Goal: Transaction & Acquisition: Purchase product/service

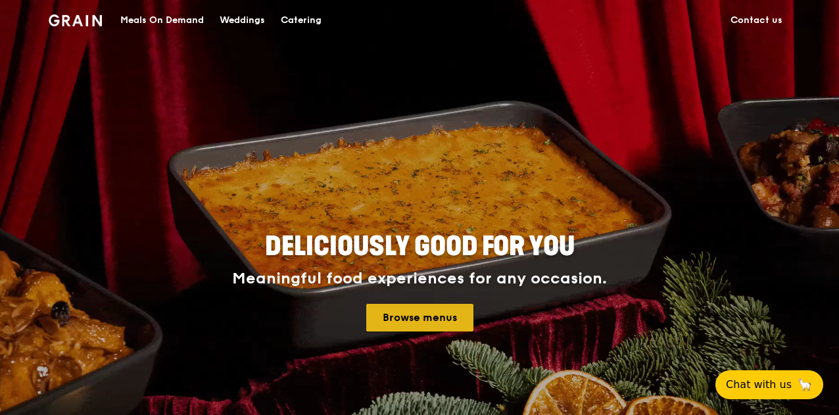
click at [407, 318] on link "Browse menus" at bounding box center [419, 318] width 107 height 28
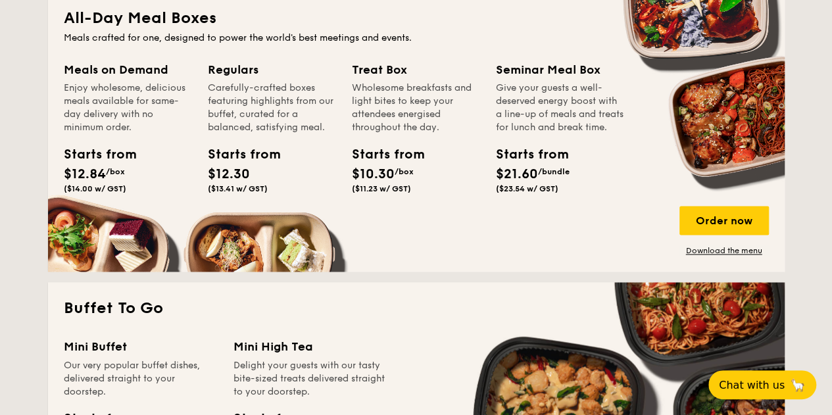
scroll to position [855, 0]
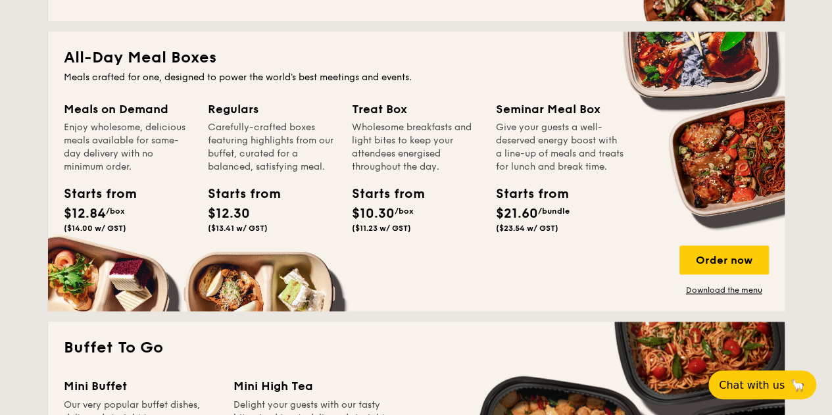
drag, startPoint x: 398, startPoint y: 112, endPoint x: 592, endPoint y: 224, distance: 223.6
click at [485, 178] on div "All-Day Meal Boxes Meals crafted for one, designed to power the world's best me…" at bounding box center [416, 171] width 736 height 279
click at [714, 257] on div "Order now" at bounding box center [723, 259] width 89 height 29
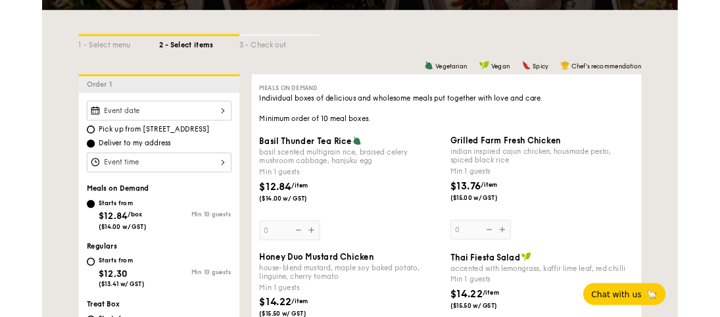
scroll to position [132, 0]
